Goal: Transaction & Acquisition: Subscribe to service/newsletter

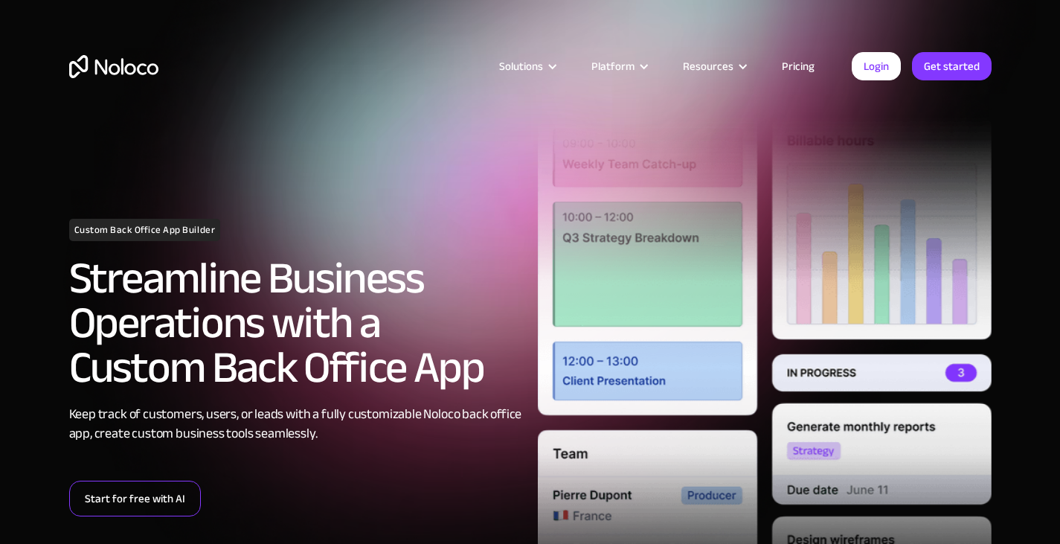
click at [170, 500] on link "Start for free with AI" at bounding box center [135, 498] width 132 height 36
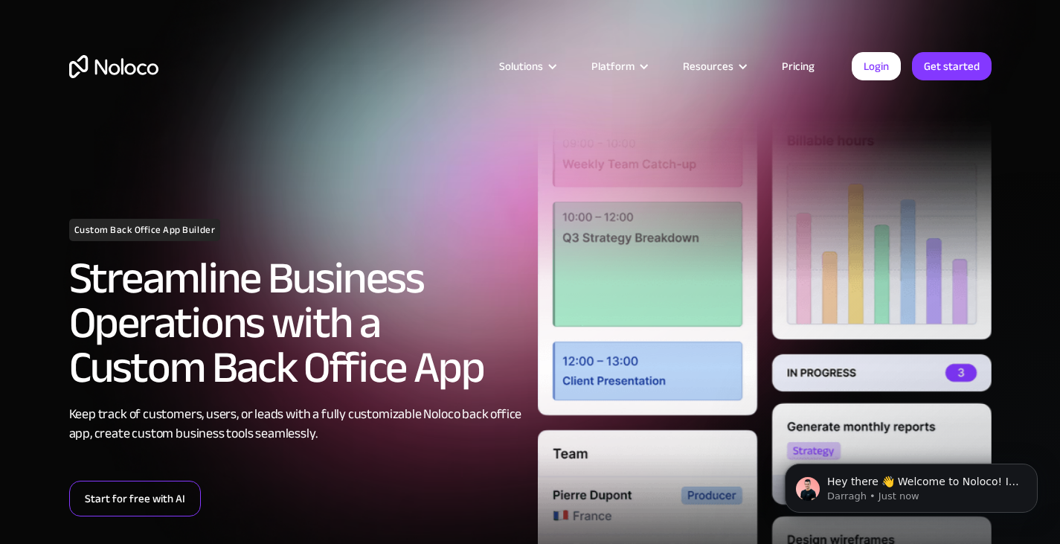
click at [128, 495] on link "Start for free with AI" at bounding box center [135, 498] width 132 height 36
click at [808, 68] on link "Pricing" at bounding box center [798, 66] width 70 height 19
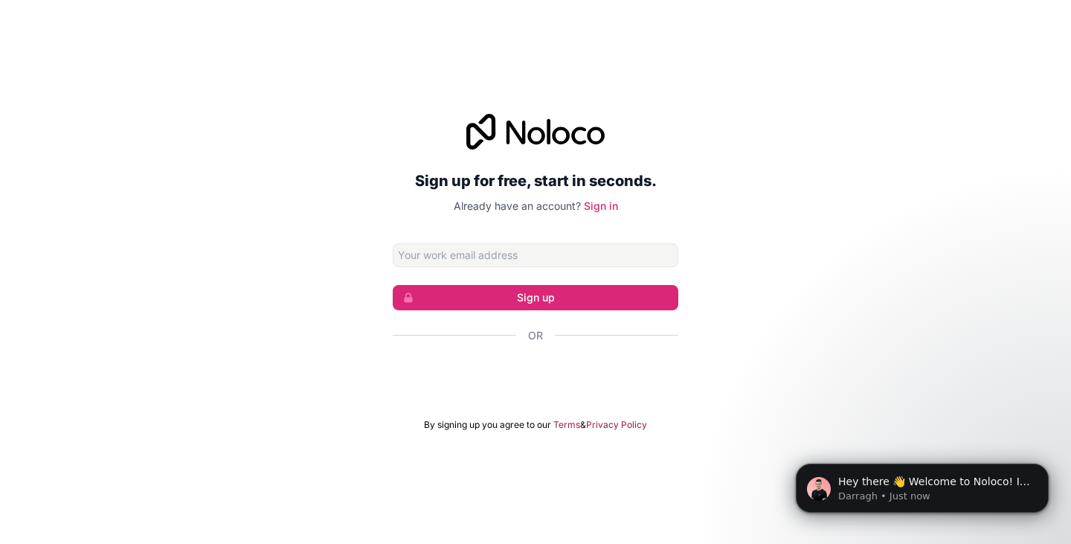
click at [614, 141] on div at bounding box center [536, 132] width 286 height 36
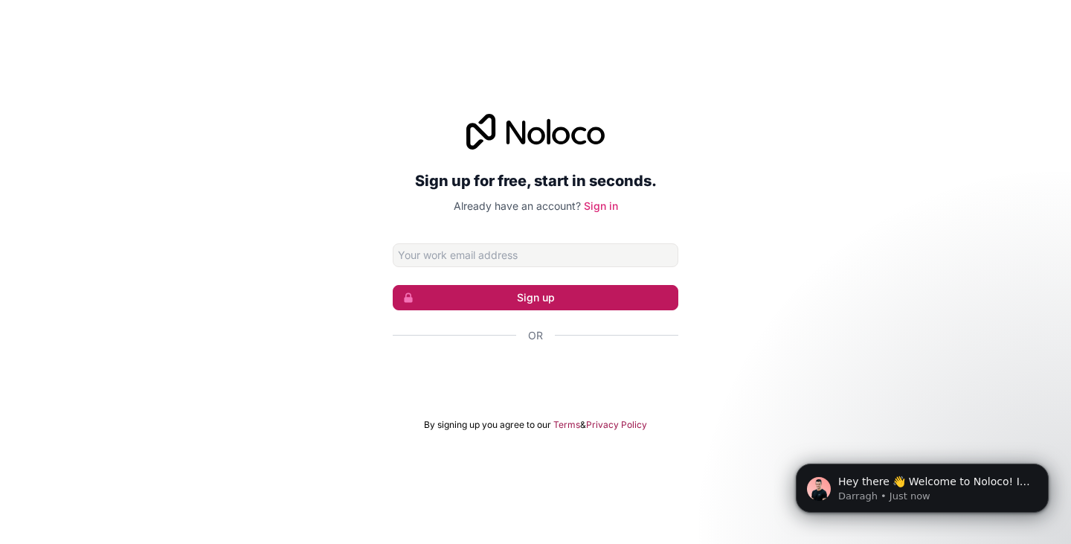
click at [562, 292] on button "Sign up" at bounding box center [536, 297] width 286 height 25
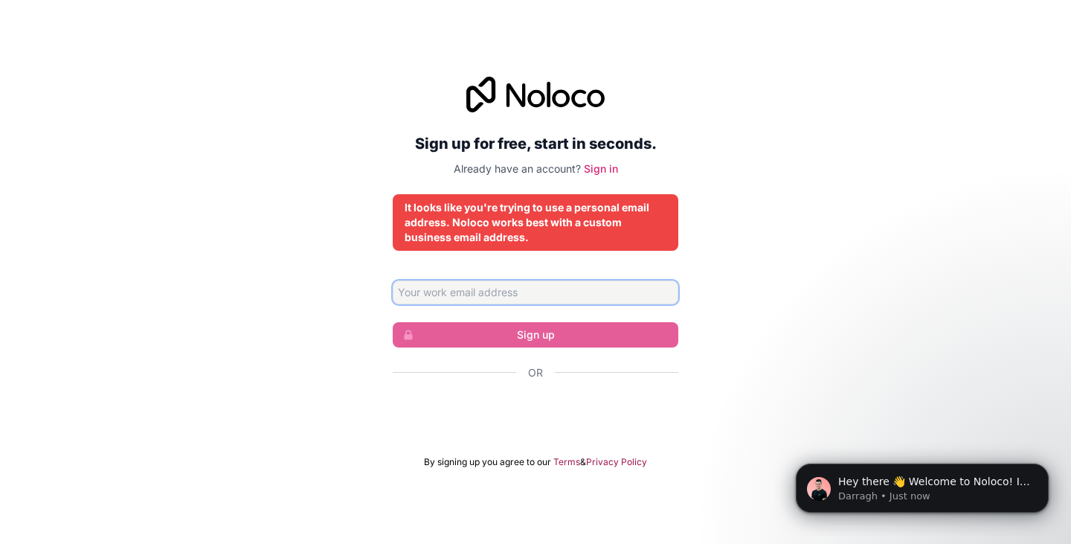
click at [517, 292] on input "Email address" at bounding box center [536, 292] width 286 height 24
click at [196, 89] on div "Sign up for free, start in seconds. Already have an account? Sign in It looks l…" at bounding box center [535, 272] width 1071 height 433
